Goal: Information Seeking & Learning: Find specific fact

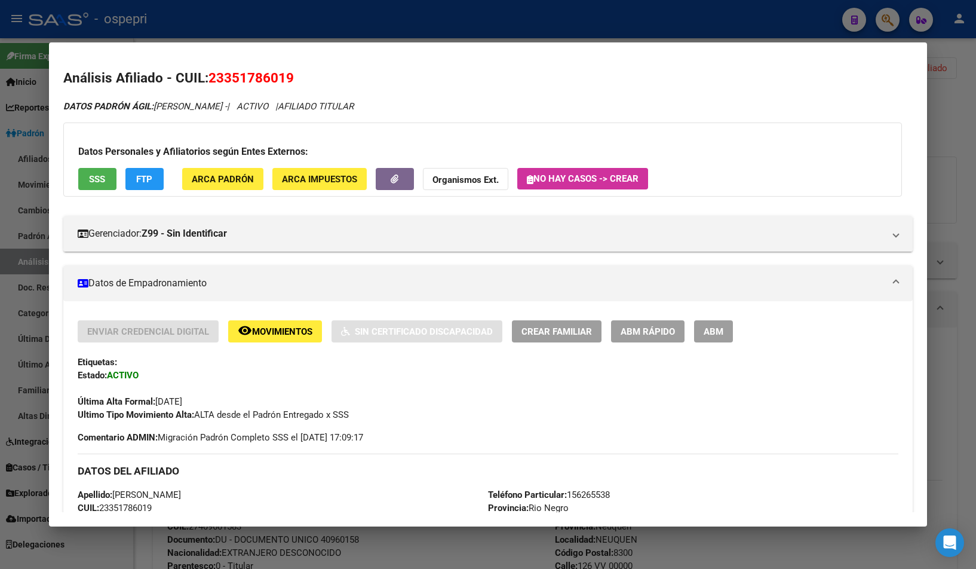
scroll to position [853, 0]
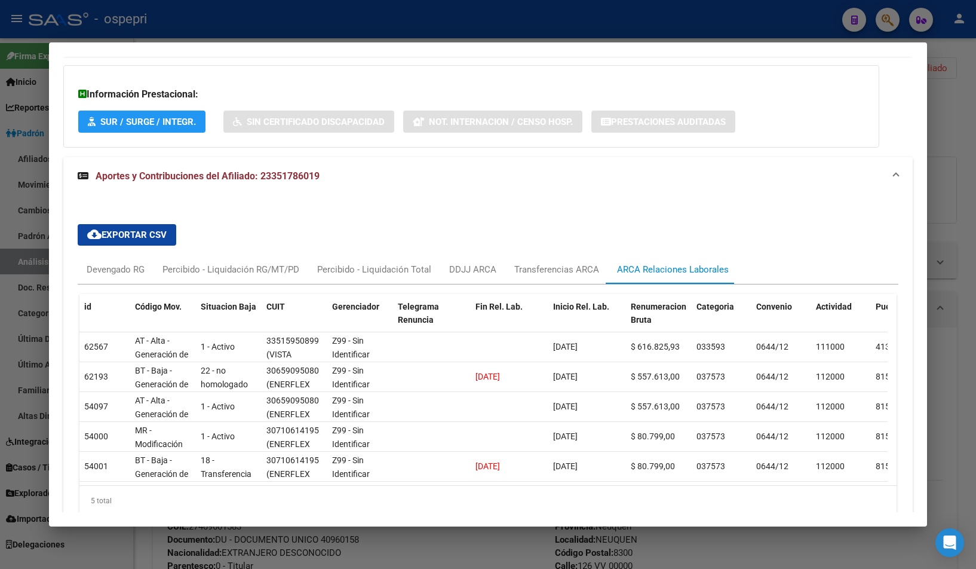
click at [935, 209] on div at bounding box center [488, 284] width 976 height 569
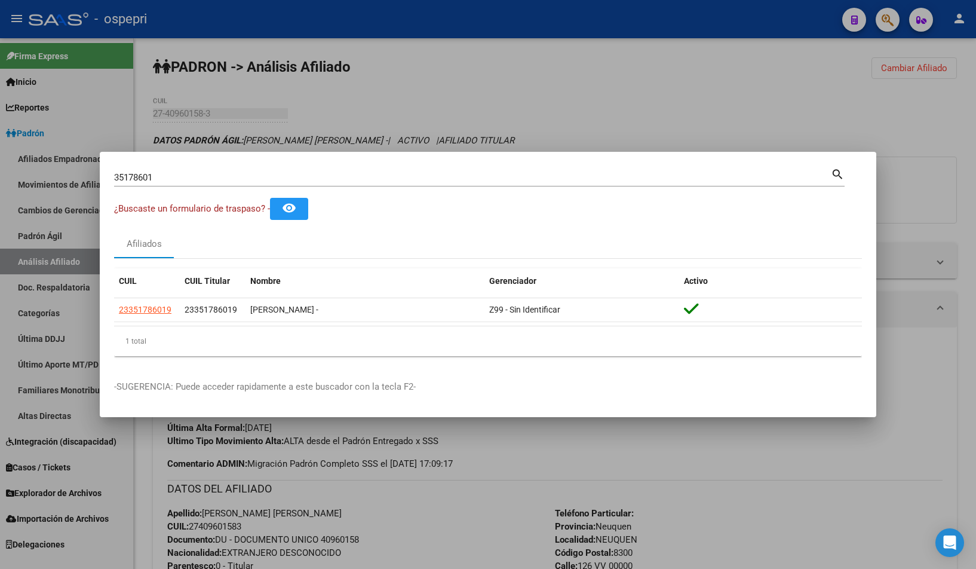
click at [287, 166] on div "35178601 Buscar (apellido, dni, [PERSON_NAME], nro traspaso, cuit, obra social)…" at bounding box center [479, 176] width 731 height 20
click at [206, 176] on input "35178601" at bounding box center [472, 177] width 717 height 11
paste input "2818870"
type input "32818870"
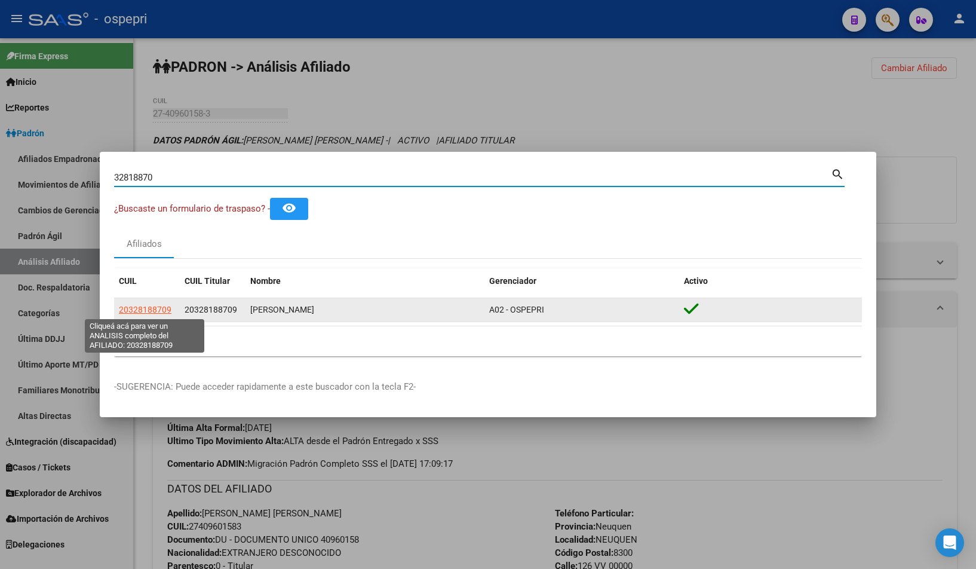
click at [143, 310] on span "20328188709" at bounding box center [145, 310] width 53 height 10
type textarea "20328188709"
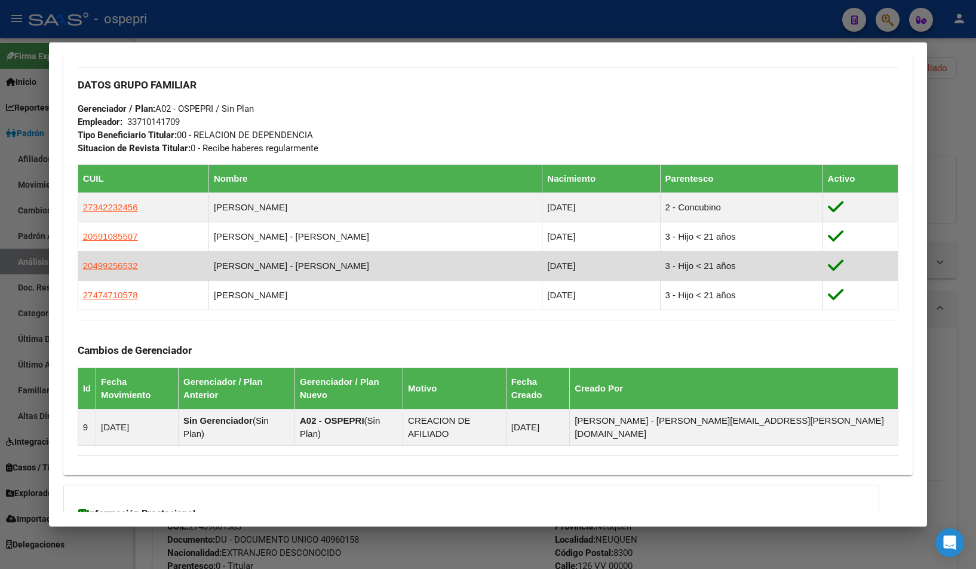
scroll to position [646, 0]
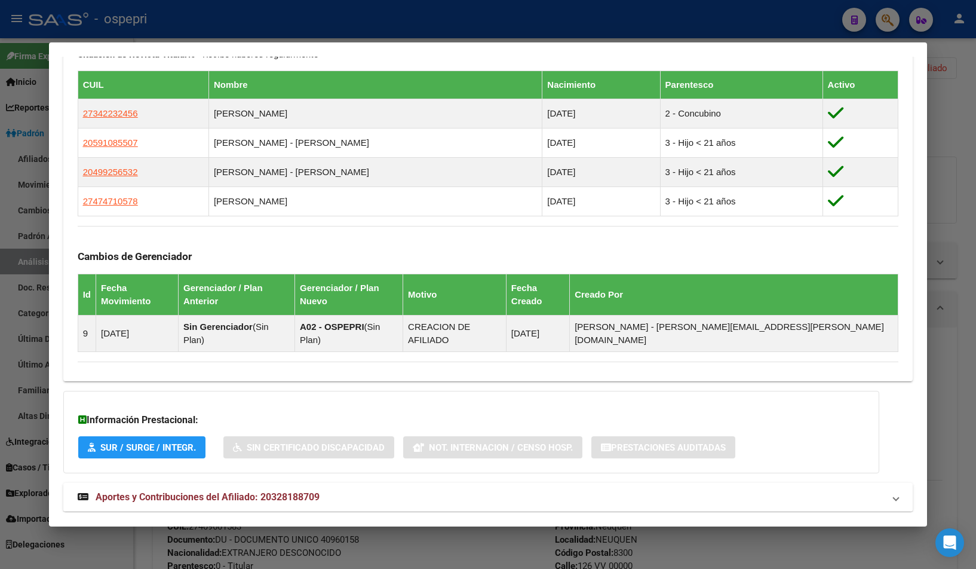
click at [436, 490] on mat-panel-title "Aportes y Contribuciones del Afiliado: 20328188709" at bounding box center [481, 497] width 807 height 14
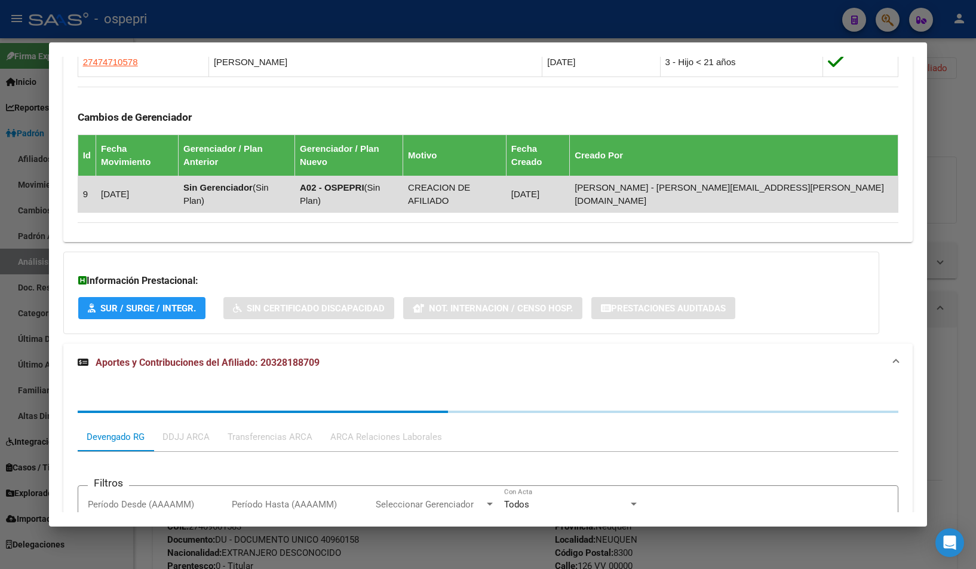
scroll to position [946, 0]
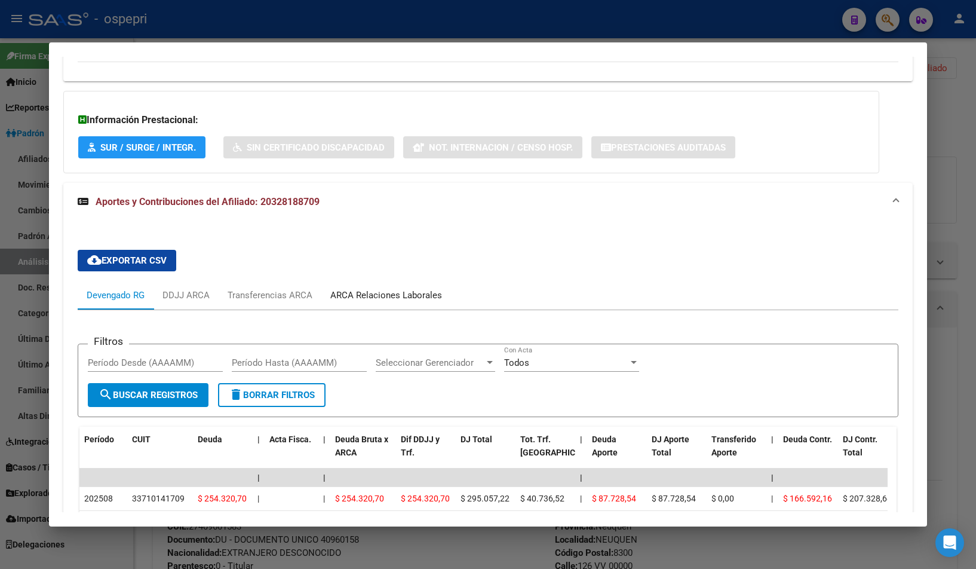
click at [388, 281] on div "ARCA Relaciones Laborales" at bounding box center [387, 295] width 130 height 29
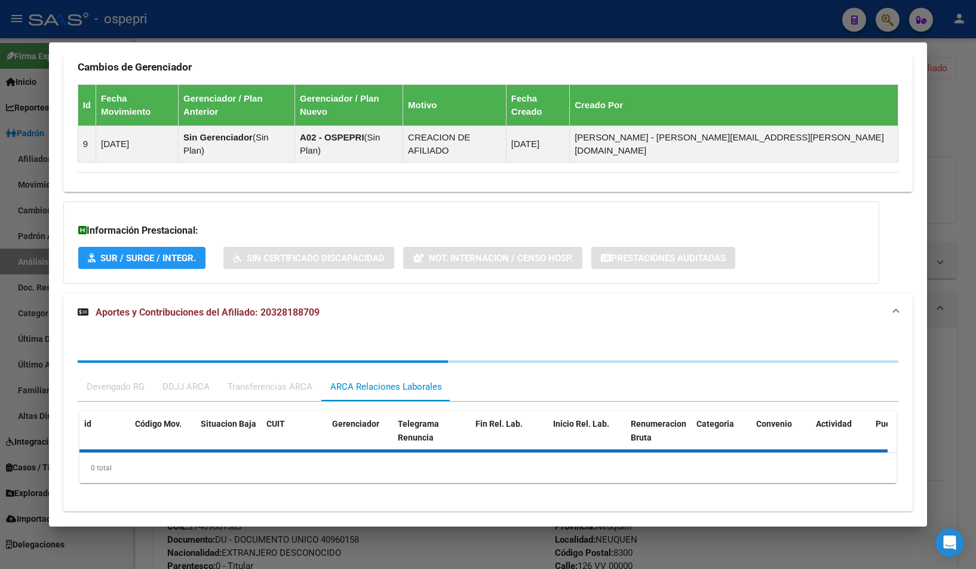
scroll to position [894, 0]
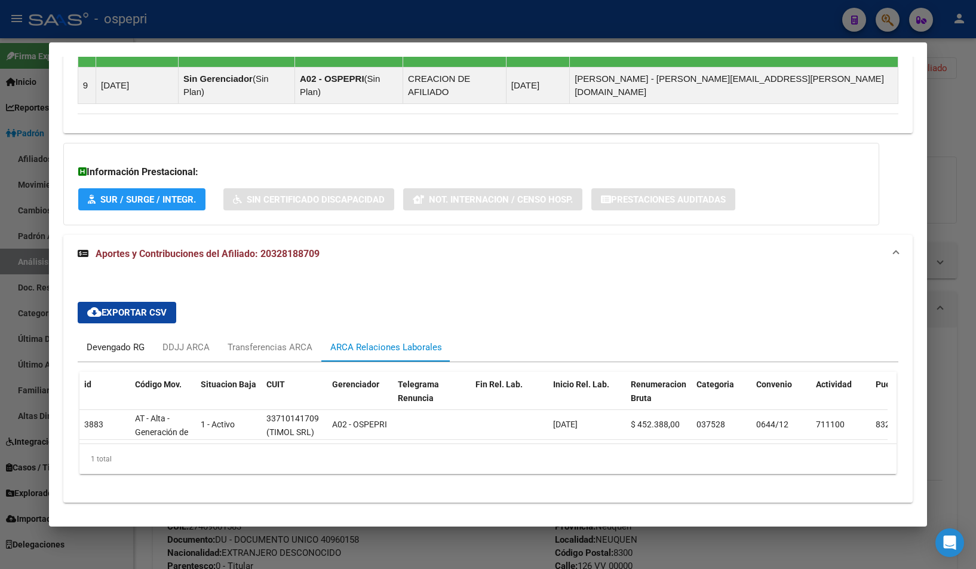
click at [110, 341] on div "Devengado RG" at bounding box center [116, 347] width 58 height 13
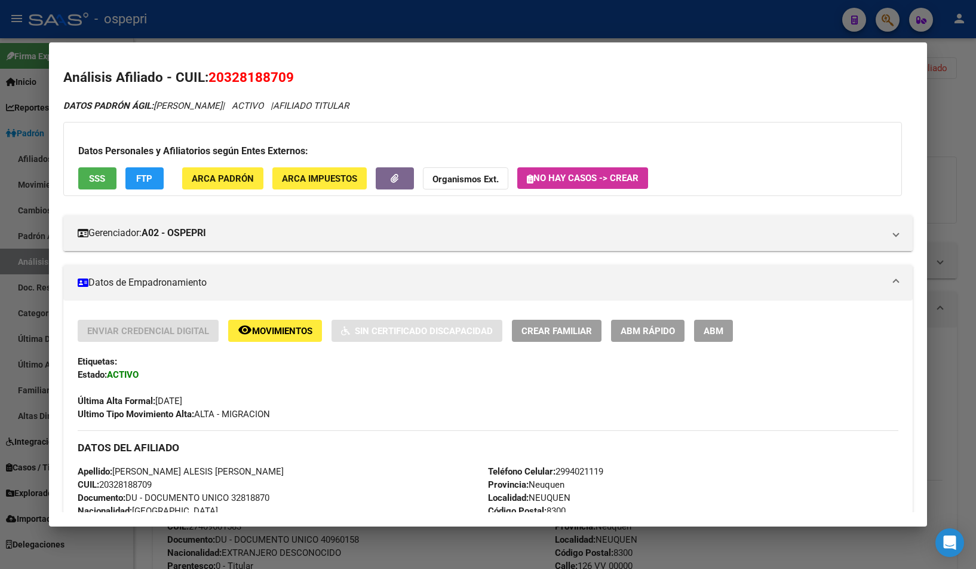
scroll to position [0, 0]
click at [226, 74] on span "20328188709" at bounding box center [251, 78] width 85 height 16
copy span "20328188709"
click at [937, 167] on div at bounding box center [488, 284] width 976 height 569
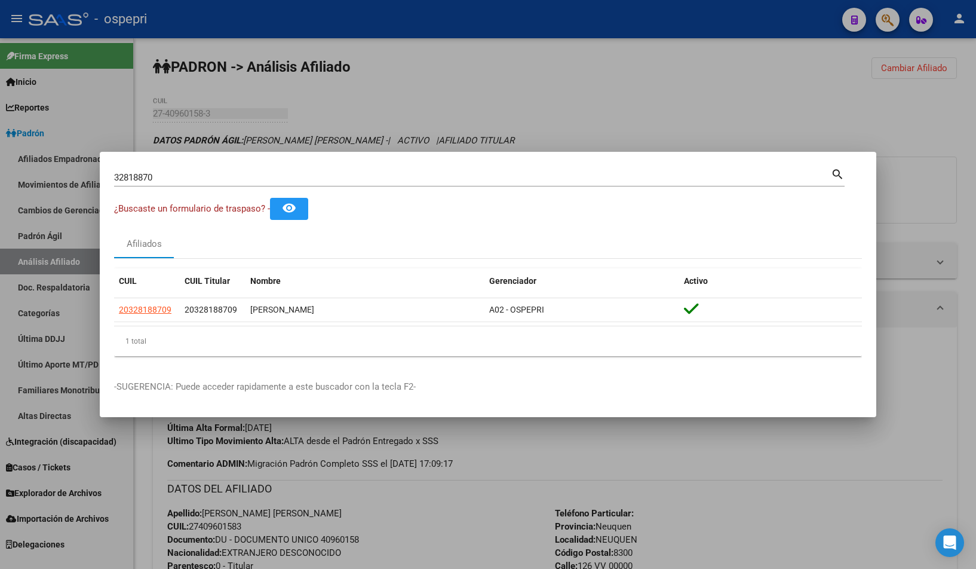
click at [494, 111] on div at bounding box center [488, 284] width 976 height 569
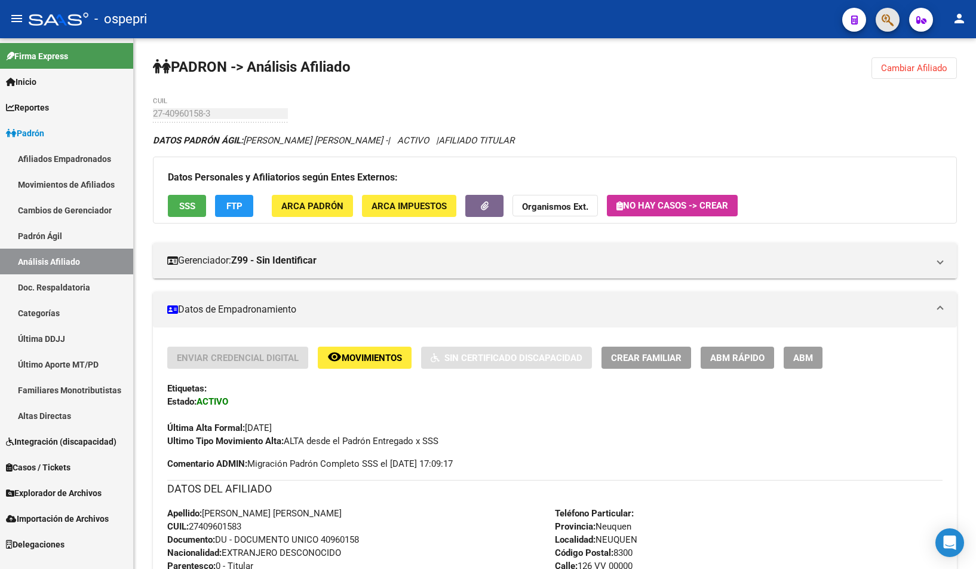
click at [889, 27] on span "button" at bounding box center [888, 20] width 12 height 25
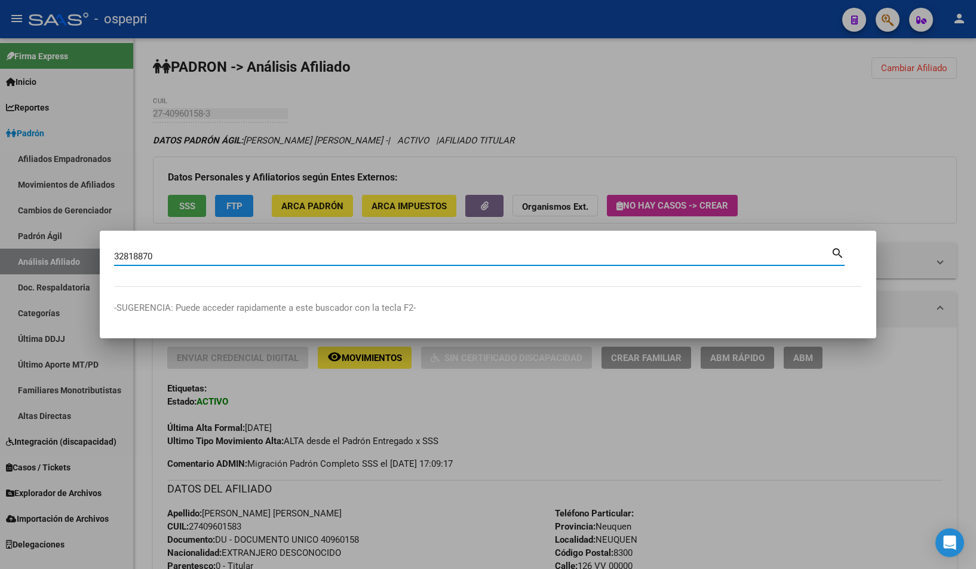
type input "32818870"
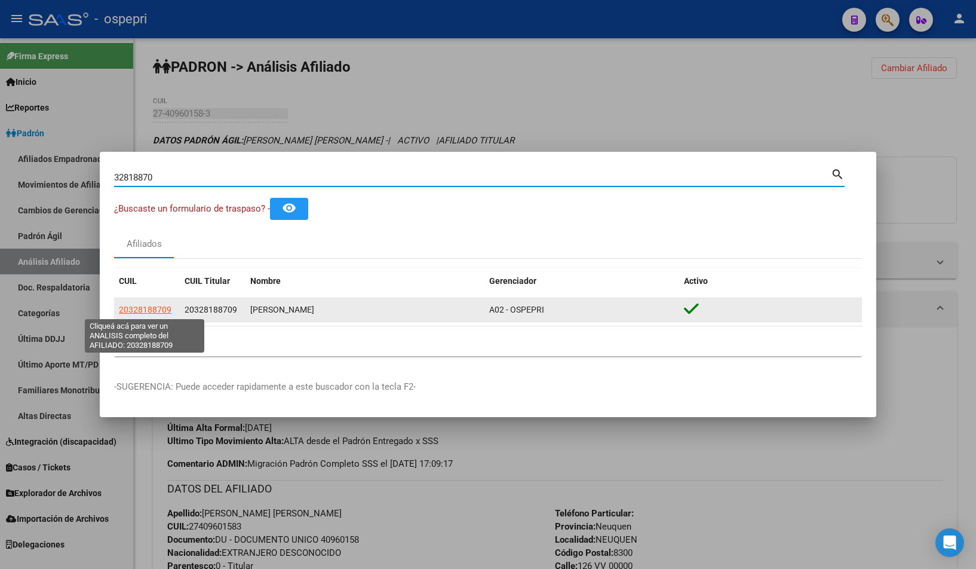
click at [154, 305] on span "20328188709" at bounding box center [145, 310] width 53 height 10
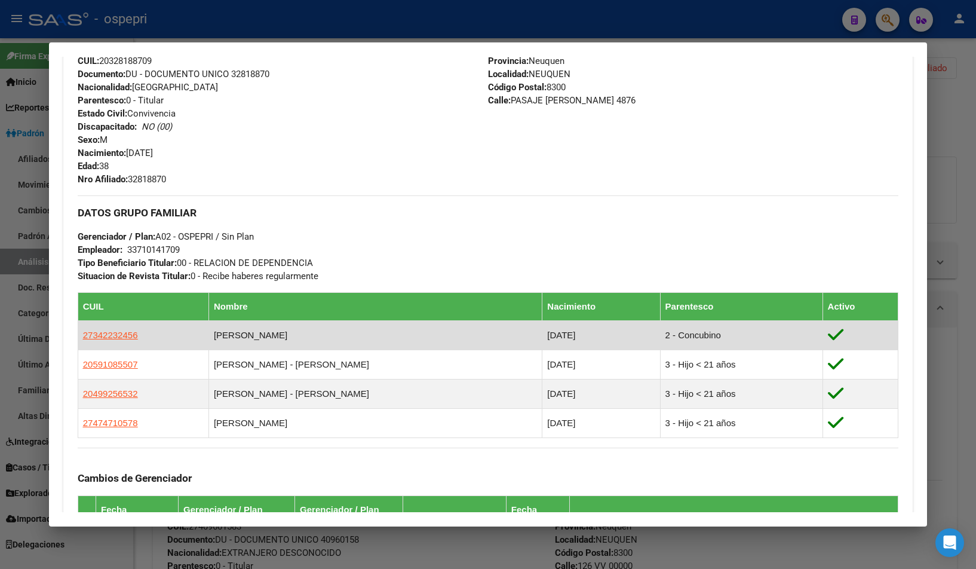
scroll to position [646, 0]
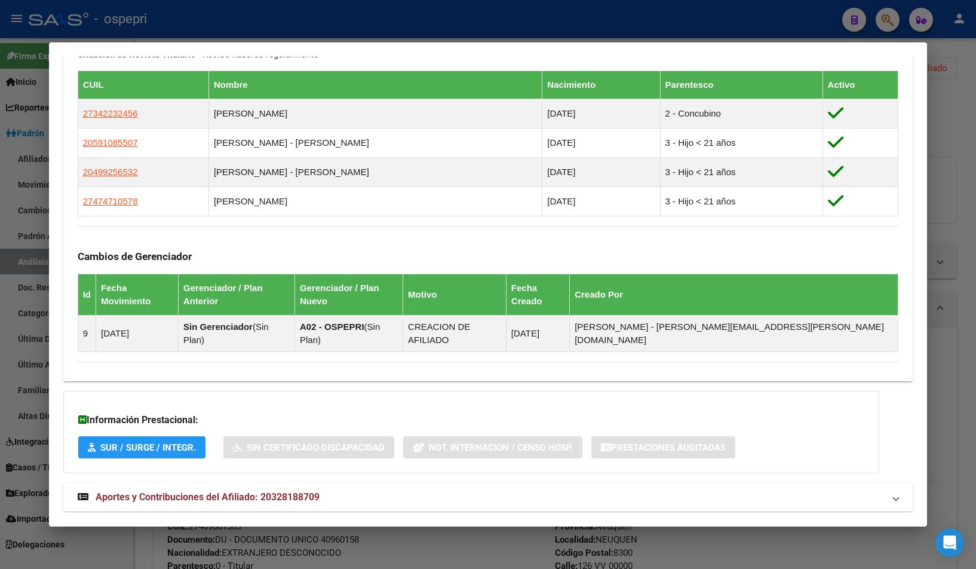
click at [344, 483] on mat-expansion-panel-header "Aportes y Contribuciones del Afiliado: 20328188709" at bounding box center [488, 497] width 850 height 29
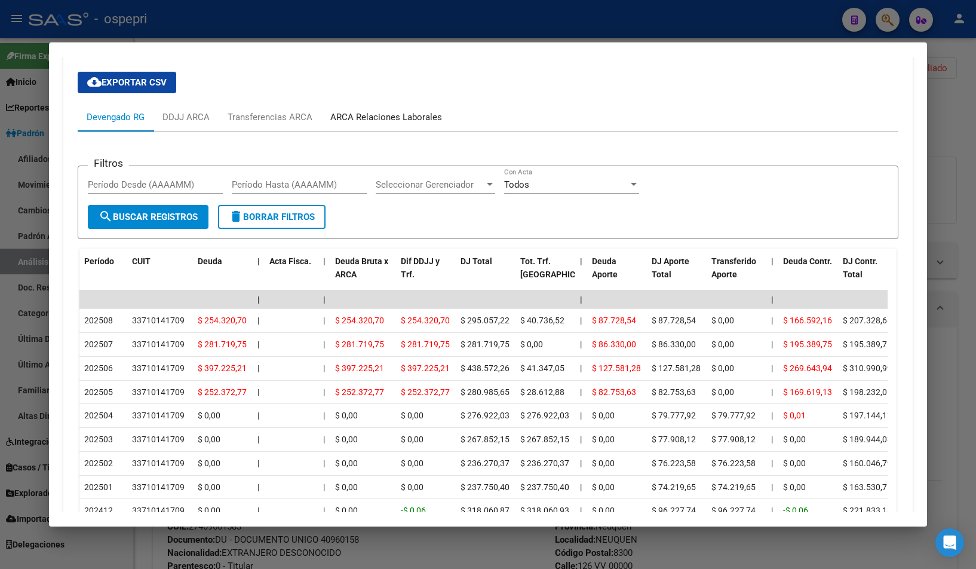
click at [329, 103] on div "ARCA Relaciones Laborales" at bounding box center [387, 117] width 130 height 29
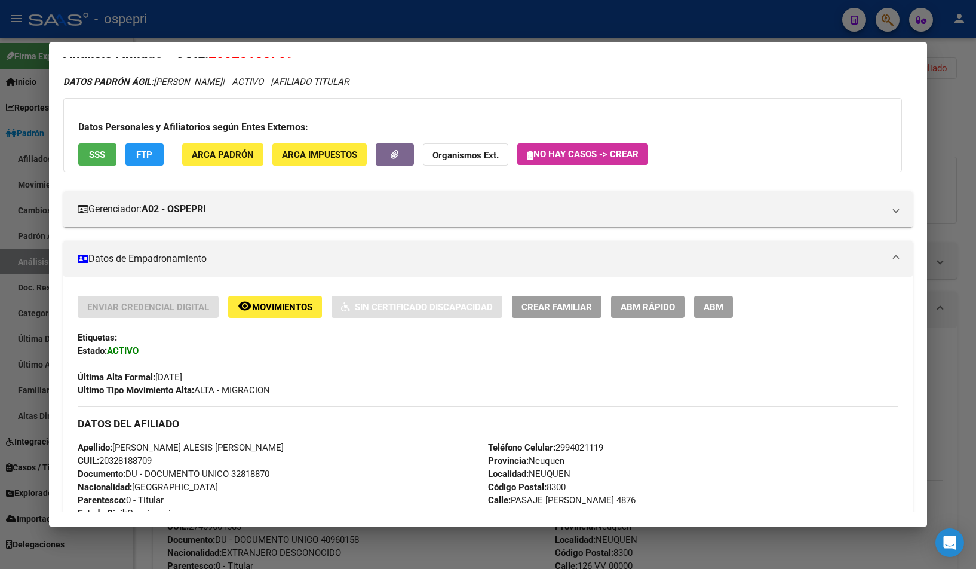
scroll to position [0, 0]
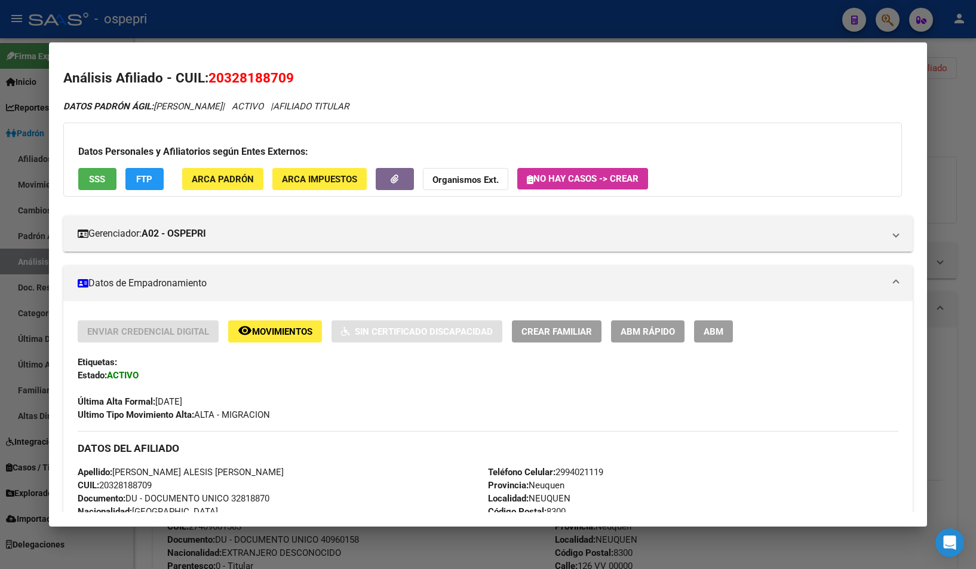
drag, startPoint x: 942, startPoint y: 137, endPoint x: 753, endPoint y: 143, distance: 189.5
click at [941, 137] on div at bounding box center [488, 284] width 976 height 569
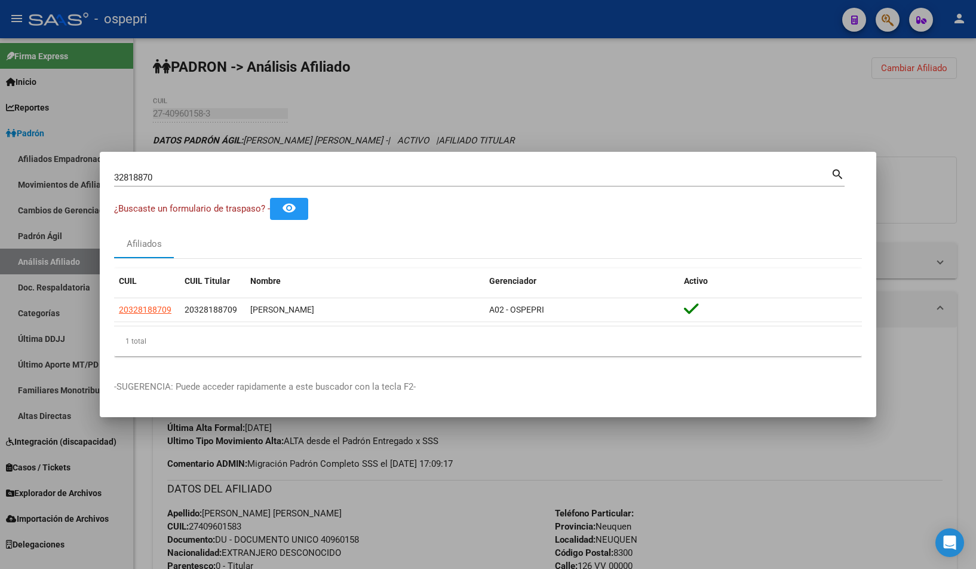
click at [884, 27] on div at bounding box center [488, 284] width 976 height 569
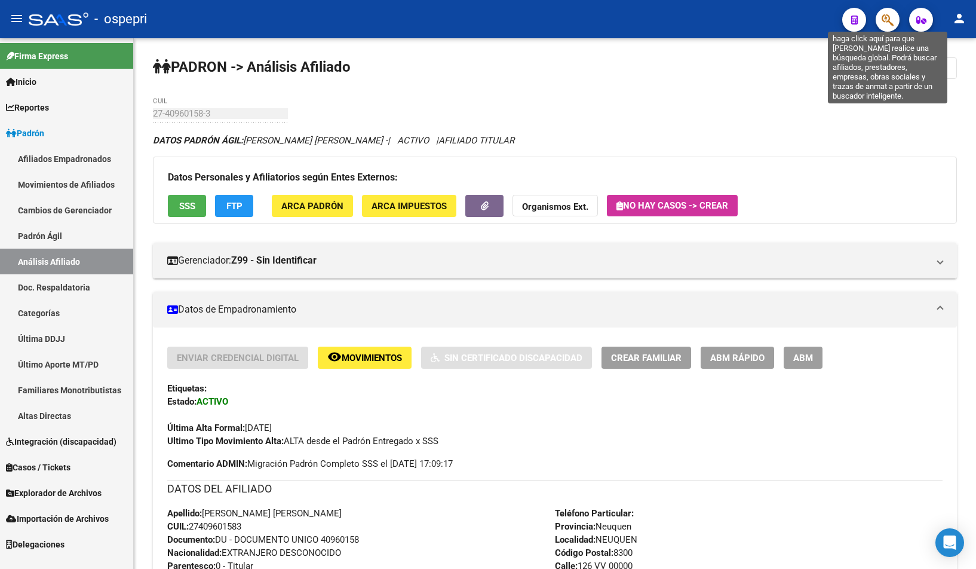
click at [884, 27] on icon "button" at bounding box center [888, 20] width 12 height 14
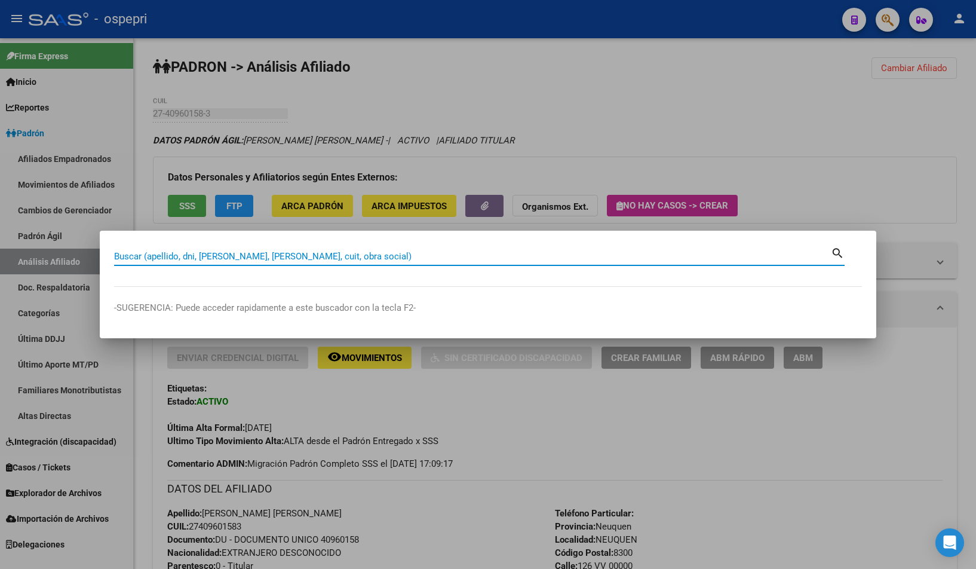
click at [305, 260] on input "Buscar (apellido, dni, [PERSON_NAME], [PERSON_NAME], cuit, obra social)" at bounding box center [472, 256] width 717 height 11
type input "35878736"
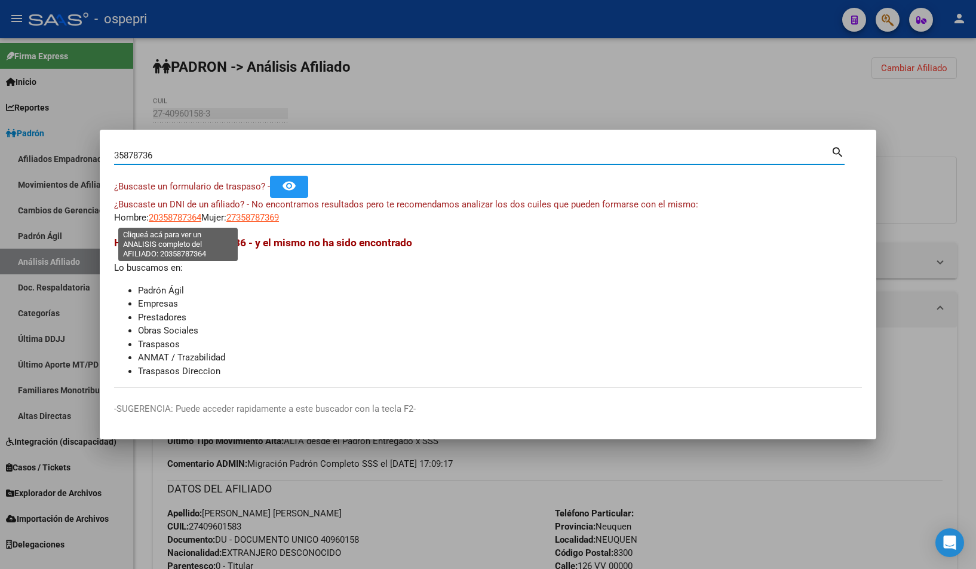
click at [168, 218] on span "20358787364" at bounding box center [175, 217] width 53 height 11
type textarea "20358787364"
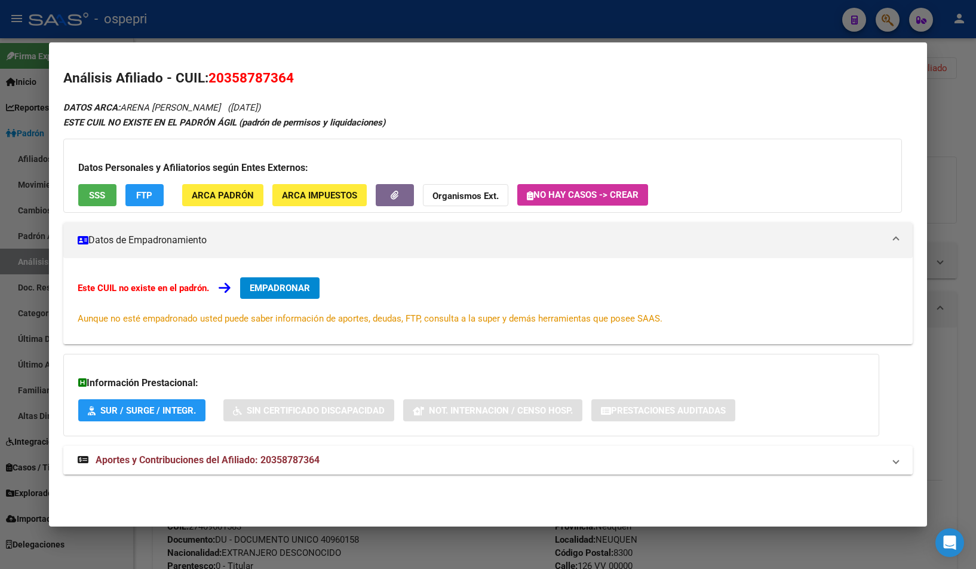
click at [290, 452] on mat-expansion-panel-header "Aportes y Contribuciones del Afiliado: 20358787364" at bounding box center [488, 460] width 850 height 29
drag, startPoint x: 224, startPoint y: 78, endPoint x: 271, endPoint y: 78, distance: 47.2
click at [281, 81] on span "20358787364" at bounding box center [251, 78] width 85 height 16
click at [262, 76] on span "20358787364" at bounding box center [251, 78] width 85 height 16
